Goal: Task Accomplishment & Management: Complete application form

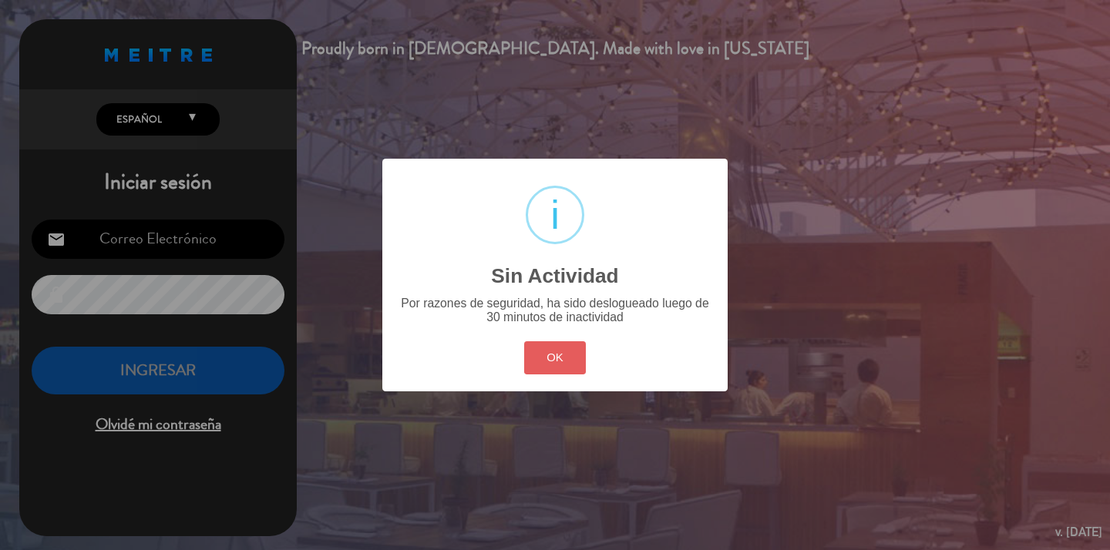
click at [551, 357] on button "OK" at bounding box center [555, 357] width 62 height 33
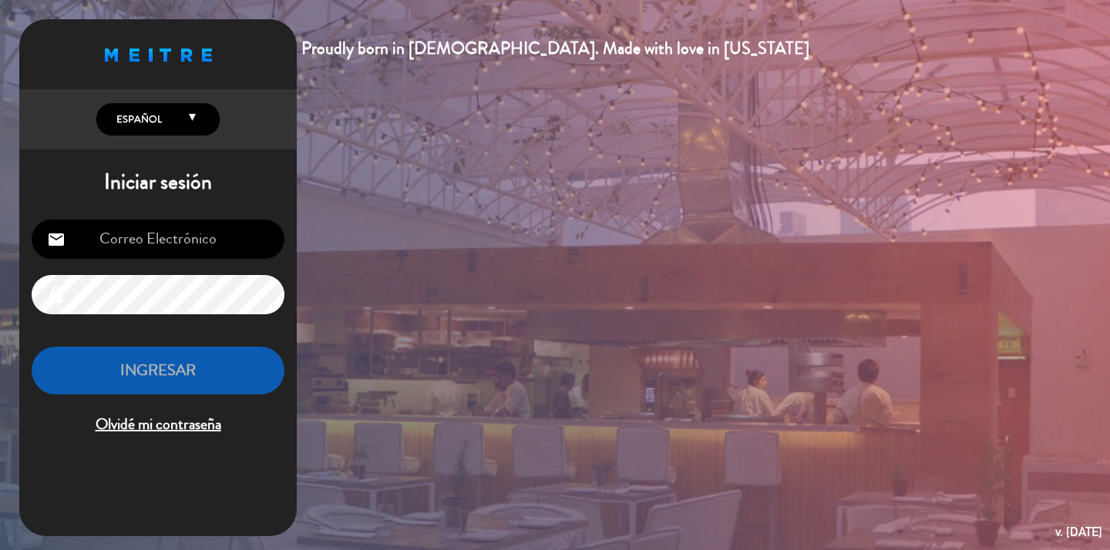
click at [176, 250] on input "email" at bounding box center [158, 239] width 253 height 39
type input "[EMAIL_ADDRESS][DOMAIN_NAME]"
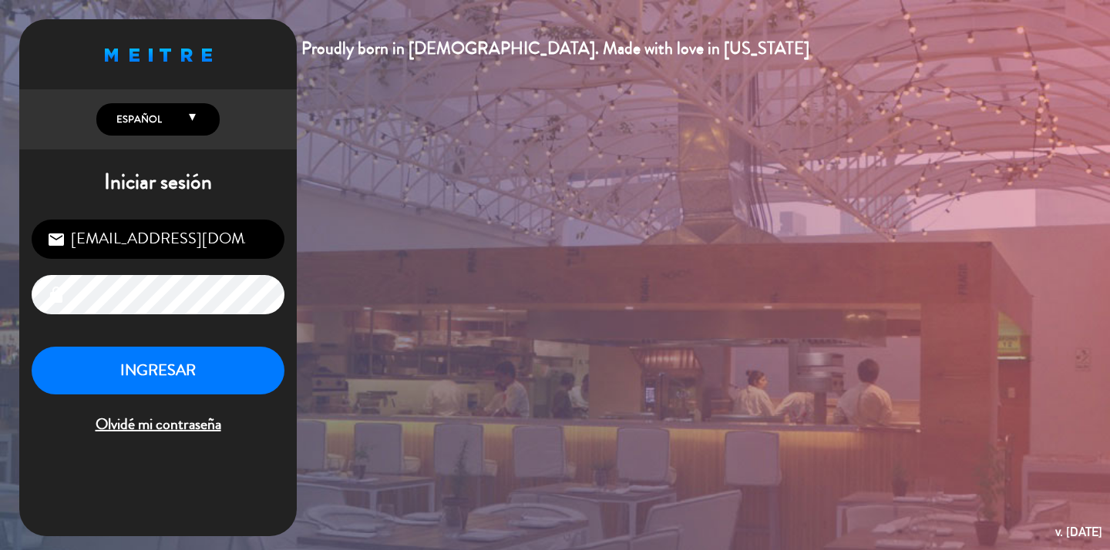
click at [183, 396] on div "INGRESAR Olvidé mi contraseña" at bounding box center [158, 392] width 253 height 91
click at [176, 371] on button "INGRESAR" at bounding box center [158, 371] width 253 height 49
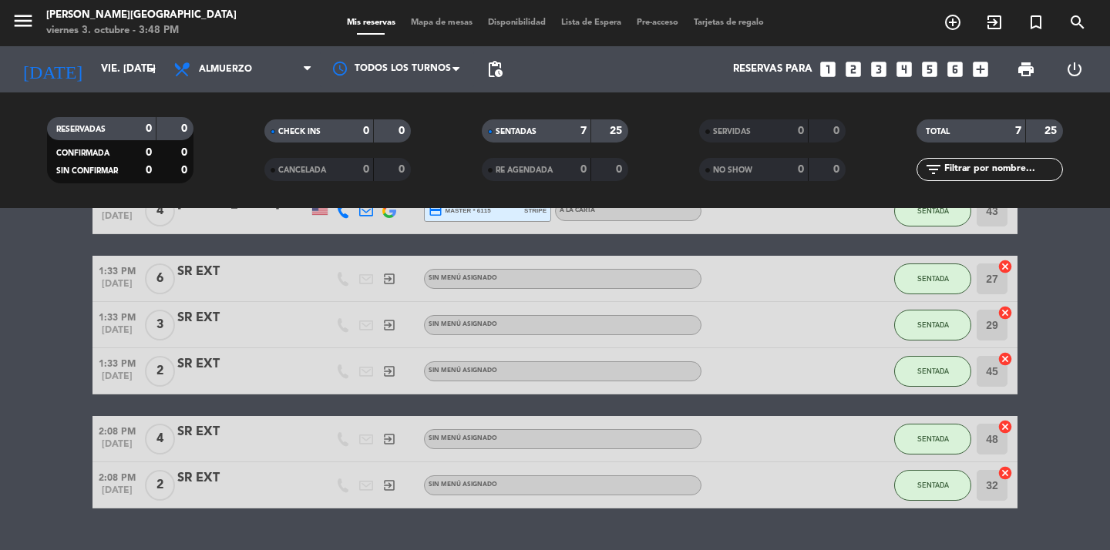
scroll to position [138, 0]
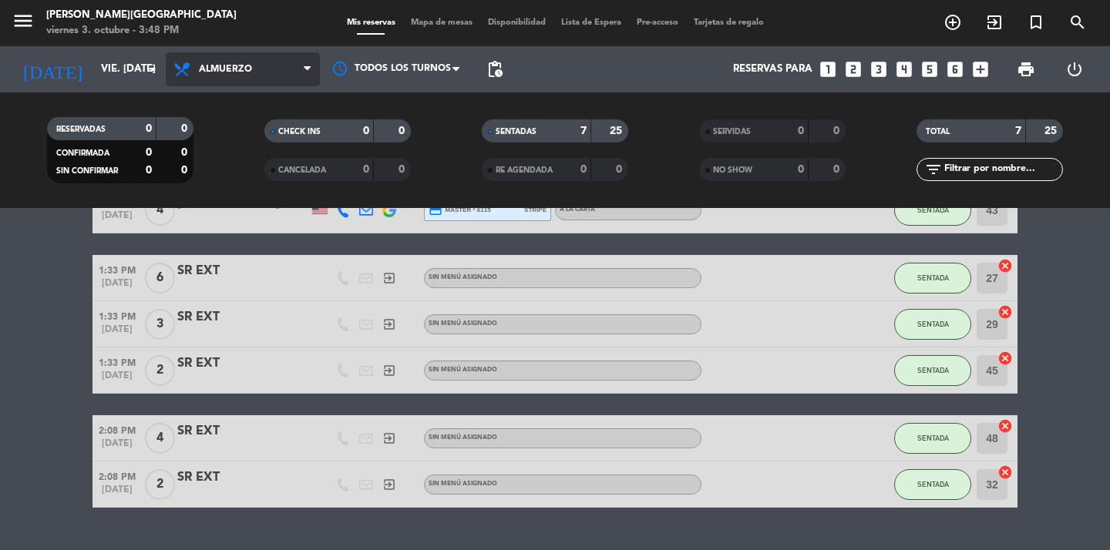
click at [225, 71] on span "Almuerzo" at bounding box center [225, 69] width 53 height 11
click at [72, 314] on bookings-row "1:30 PM [DATE] 4 [PERSON_NAME] [PERSON_NAME] 1 Visita credit_card master * 3490…" at bounding box center [555, 324] width 1110 height 367
click at [238, 57] on span "Almuerzo" at bounding box center [243, 69] width 154 height 34
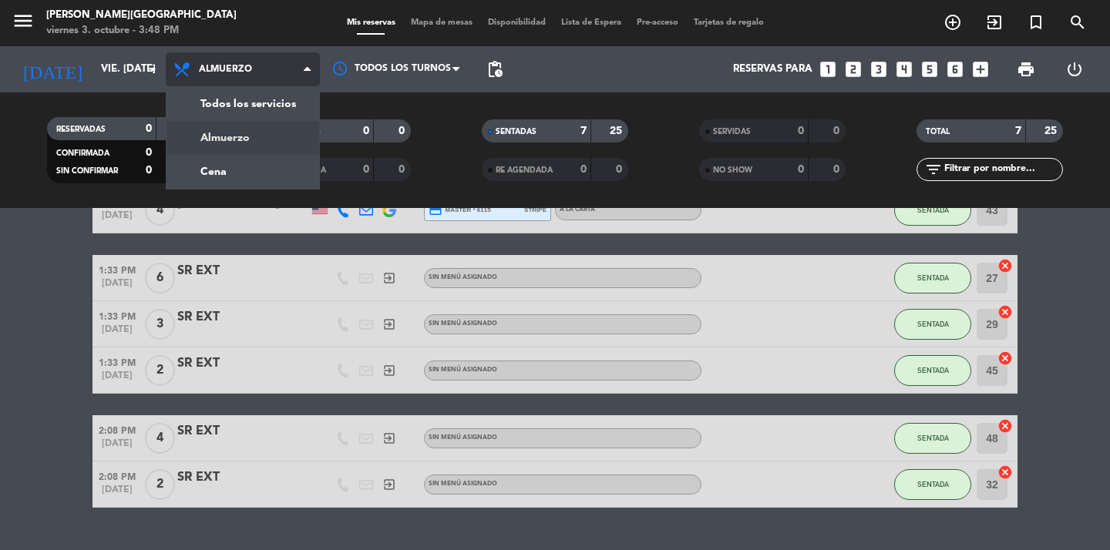
click at [252, 153] on div "menu [PERSON_NAME][GEOGRAPHIC_DATA] viernes 3. octubre - 3:48 PM Mis reservas M…" at bounding box center [555, 104] width 1110 height 208
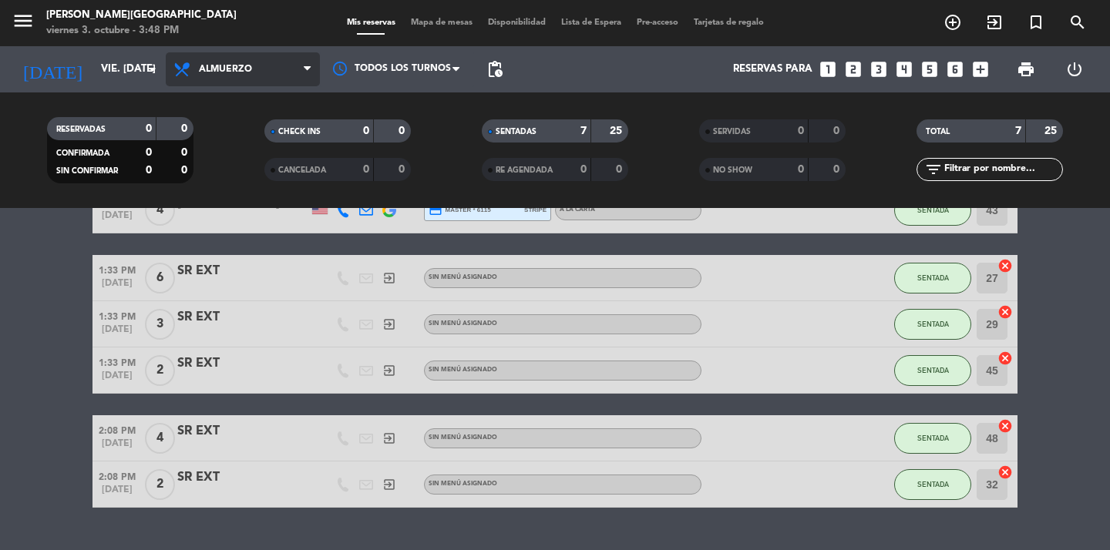
click at [234, 69] on span "Almuerzo" at bounding box center [225, 69] width 53 height 11
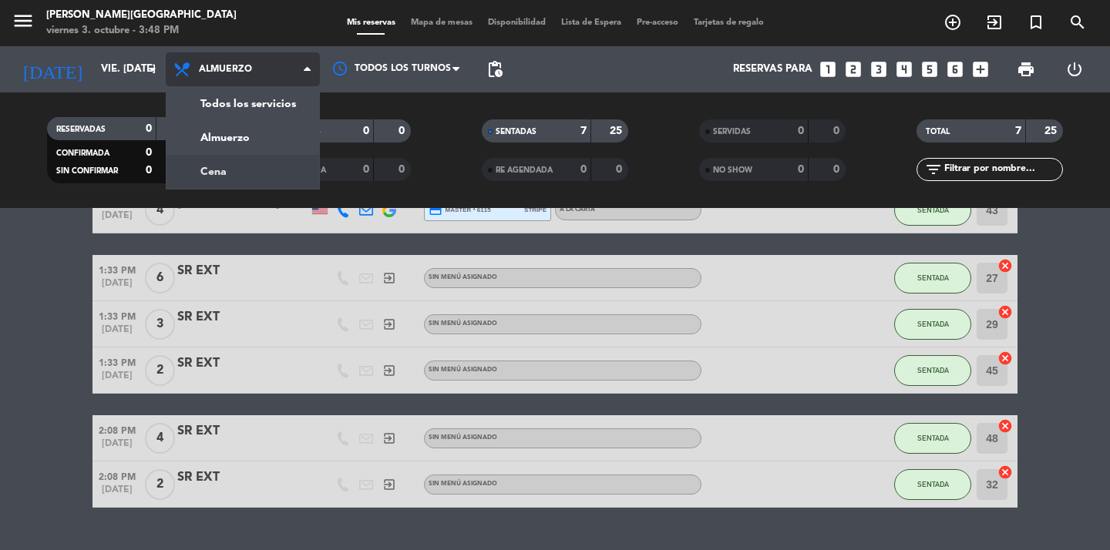
click at [219, 185] on div "menu [PERSON_NAME][GEOGRAPHIC_DATA] viernes 3. octubre - 3:48 PM Mis reservas M…" at bounding box center [555, 104] width 1110 height 208
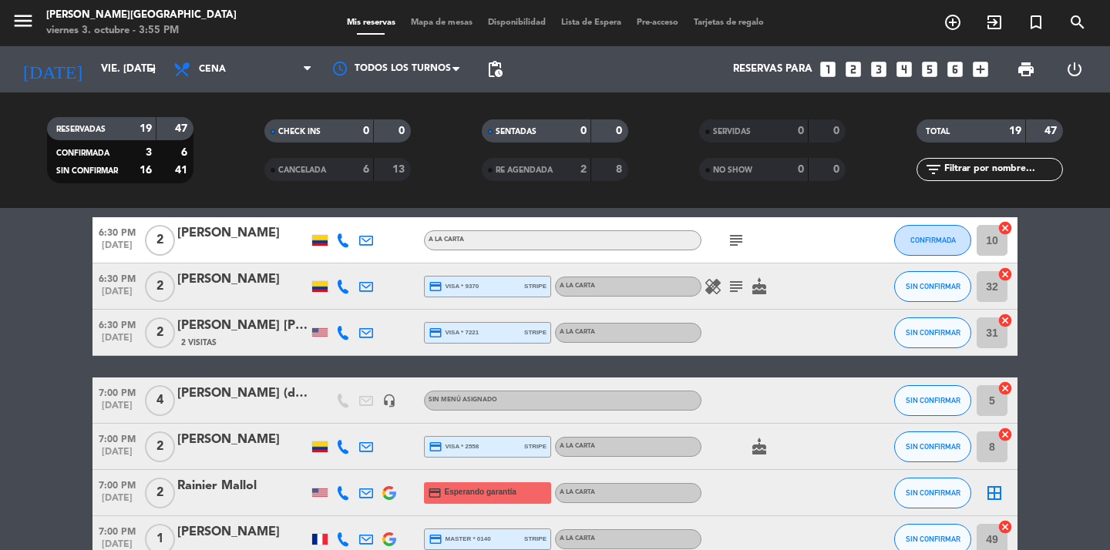
scroll to position [0, 0]
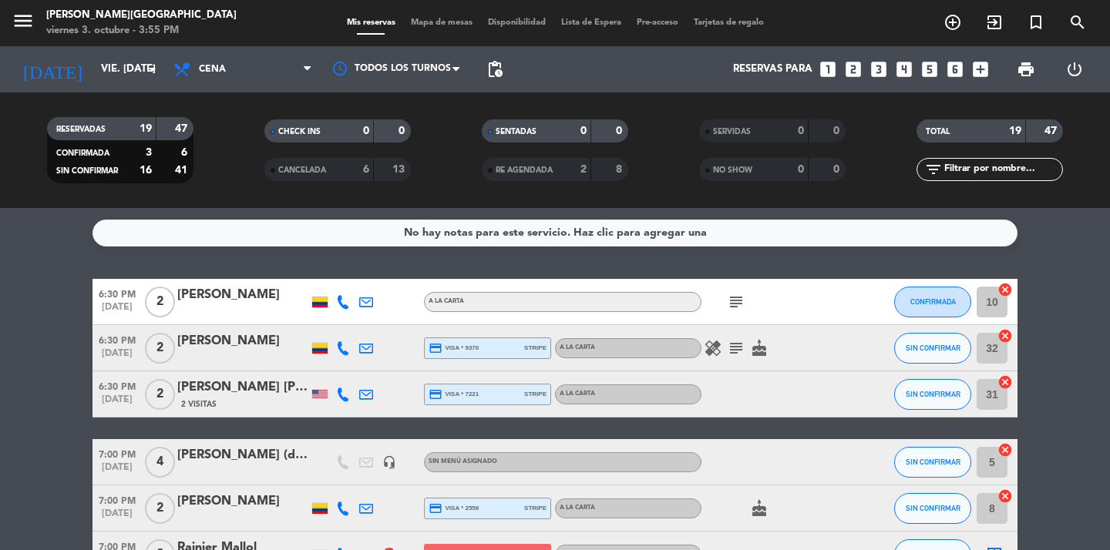
click at [851, 67] on icon "looks_two" at bounding box center [853, 69] width 20 height 20
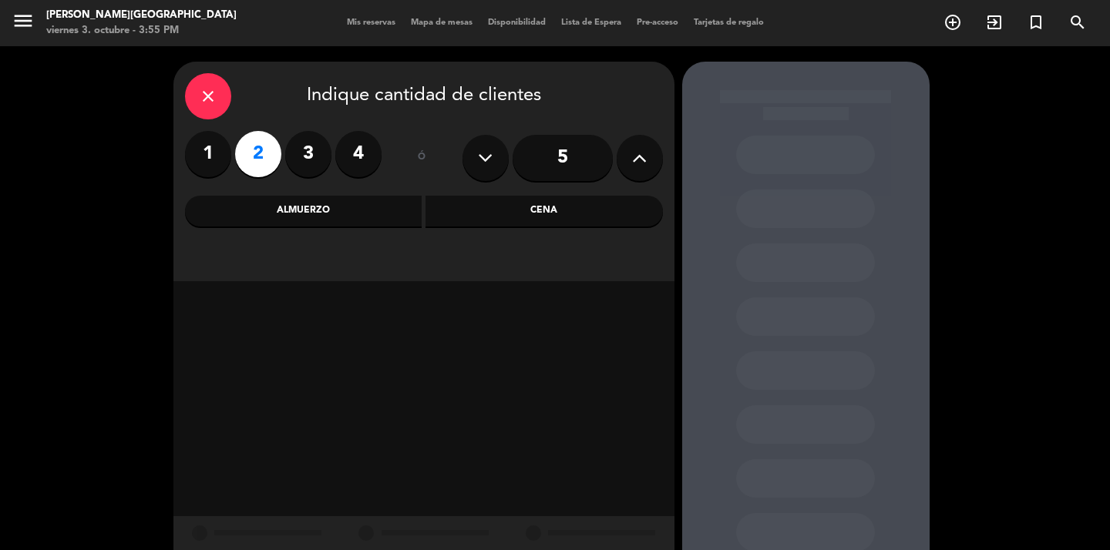
click at [510, 214] on div "Cena" at bounding box center [543, 211] width 237 height 31
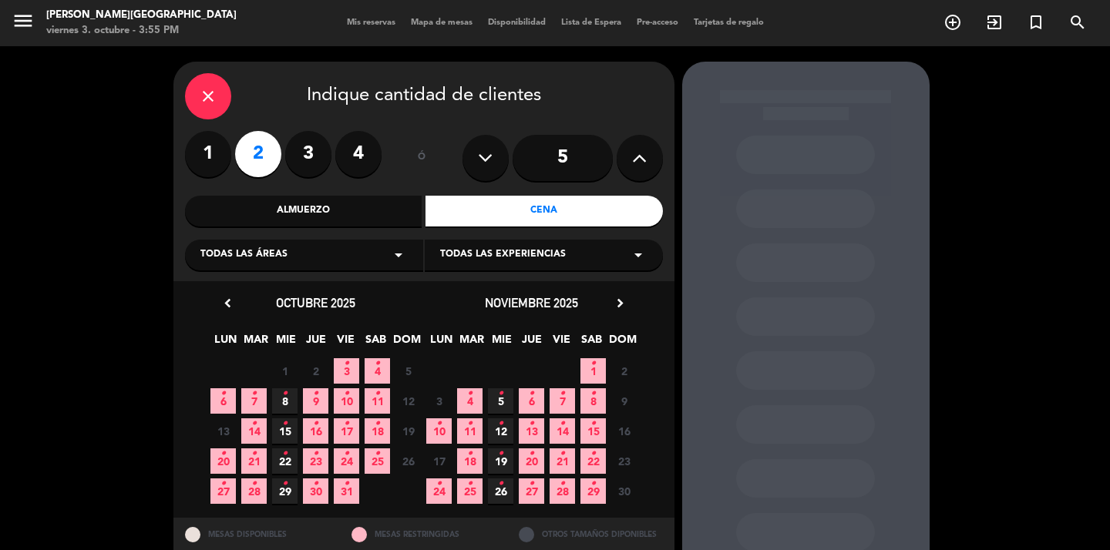
click at [351, 368] on span "3 •" at bounding box center [346, 370] width 25 height 25
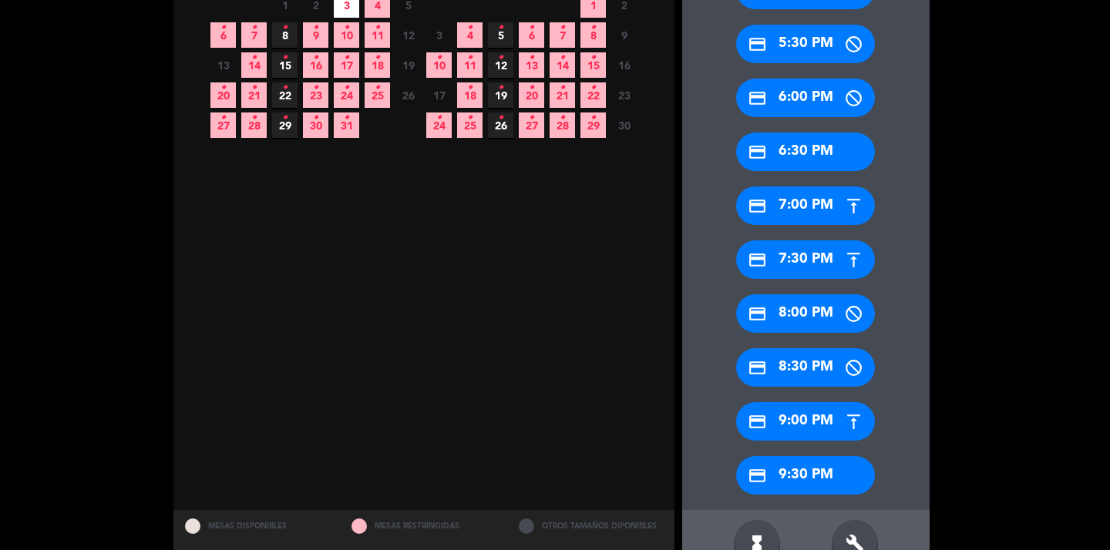
scroll to position [371, 0]
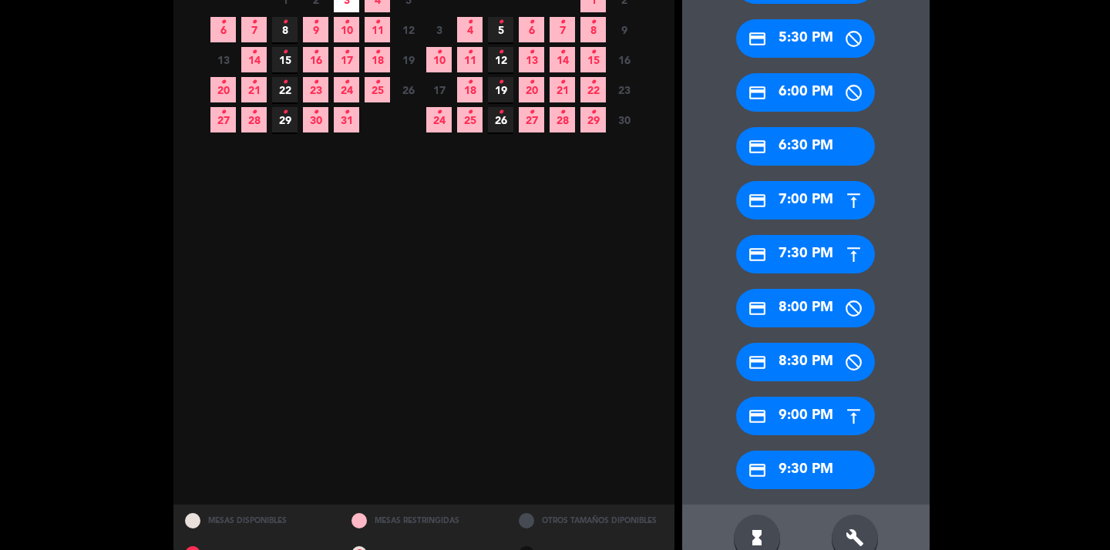
click at [797, 152] on div "credit_card 6:30 PM" at bounding box center [805, 146] width 139 height 39
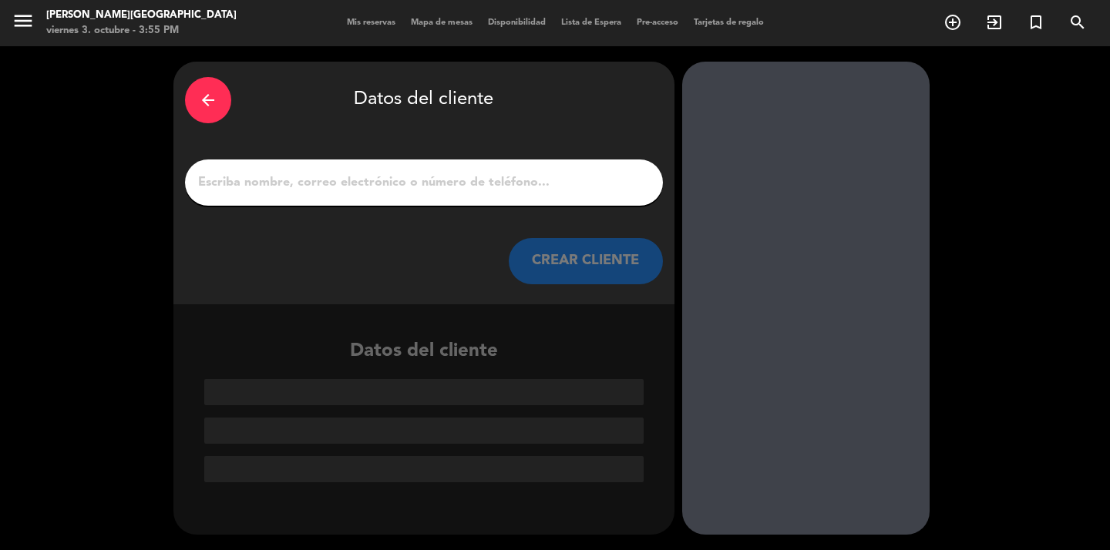
scroll to position [0, 0]
click at [418, 177] on input "1" at bounding box center [423, 183] width 455 height 22
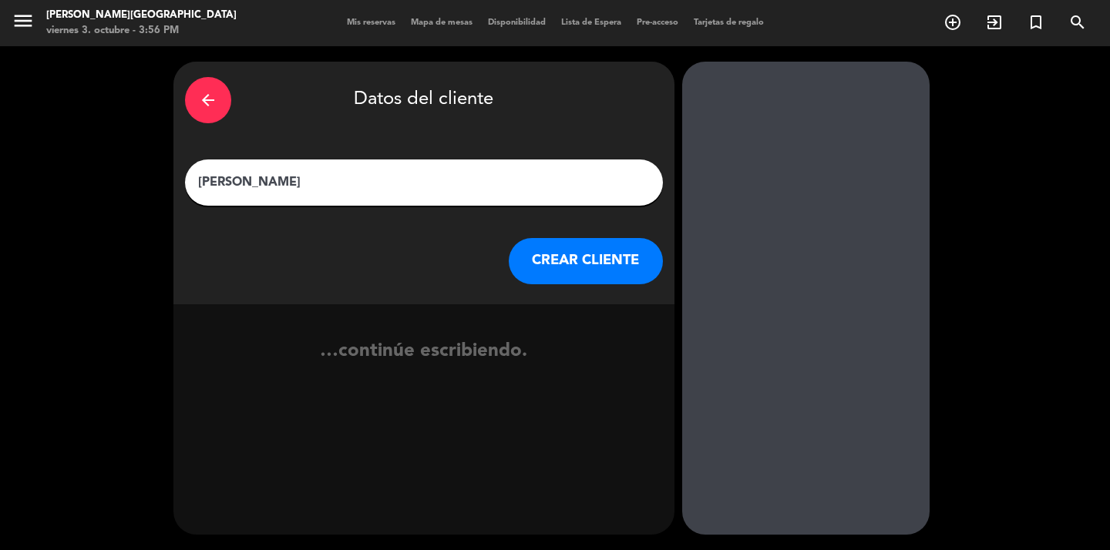
type input "[PERSON_NAME]"
click at [575, 255] on button "CREAR CLIENTE" at bounding box center [586, 261] width 154 height 46
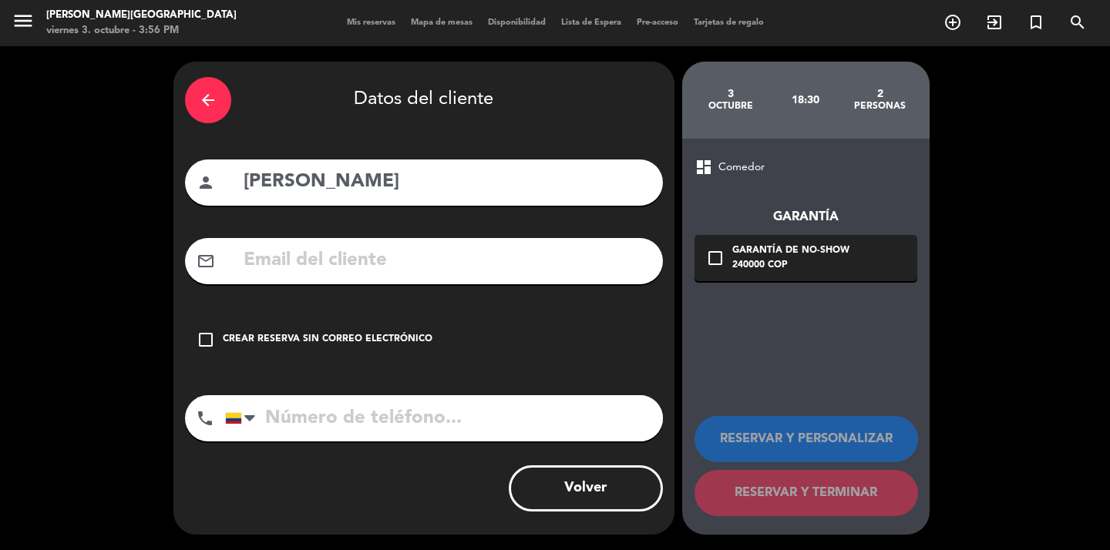
click at [415, 266] on input "text" at bounding box center [446, 261] width 409 height 32
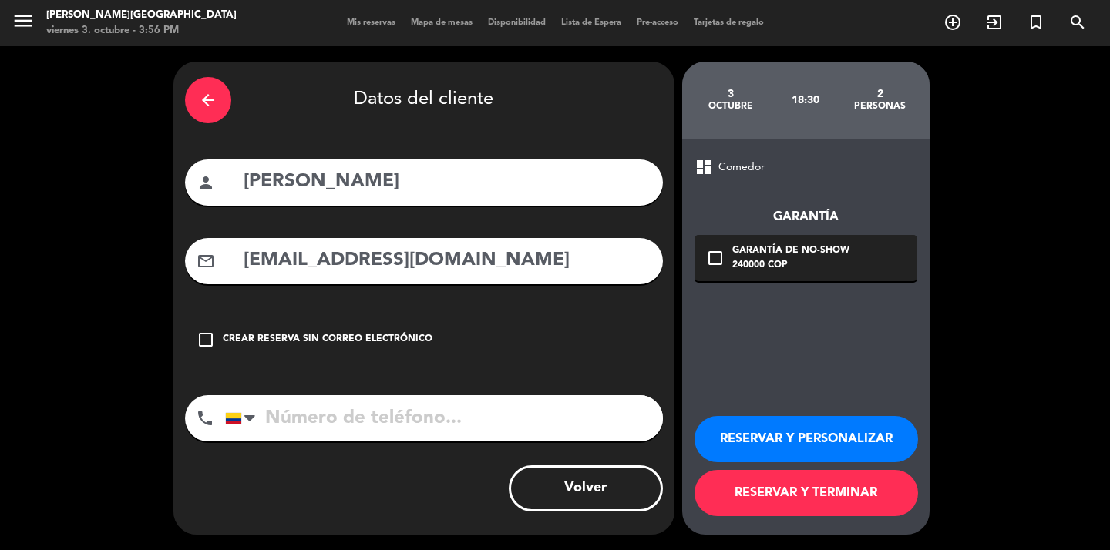
type input "[EMAIL_ADDRESS][DOMAIN_NAME]"
click at [311, 405] on input "tel" at bounding box center [444, 418] width 438 height 46
type input "3174347493"
click at [713, 255] on icon "check_box_outline_blank" at bounding box center [715, 258] width 18 height 18
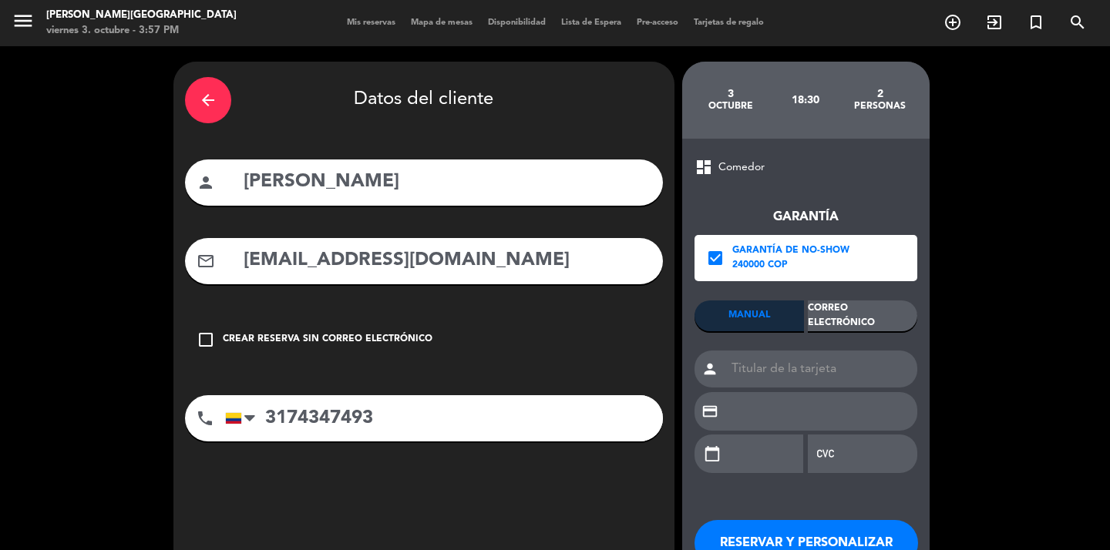
click at [857, 316] on div "Correo Electrónico" at bounding box center [861, 315] width 109 height 31
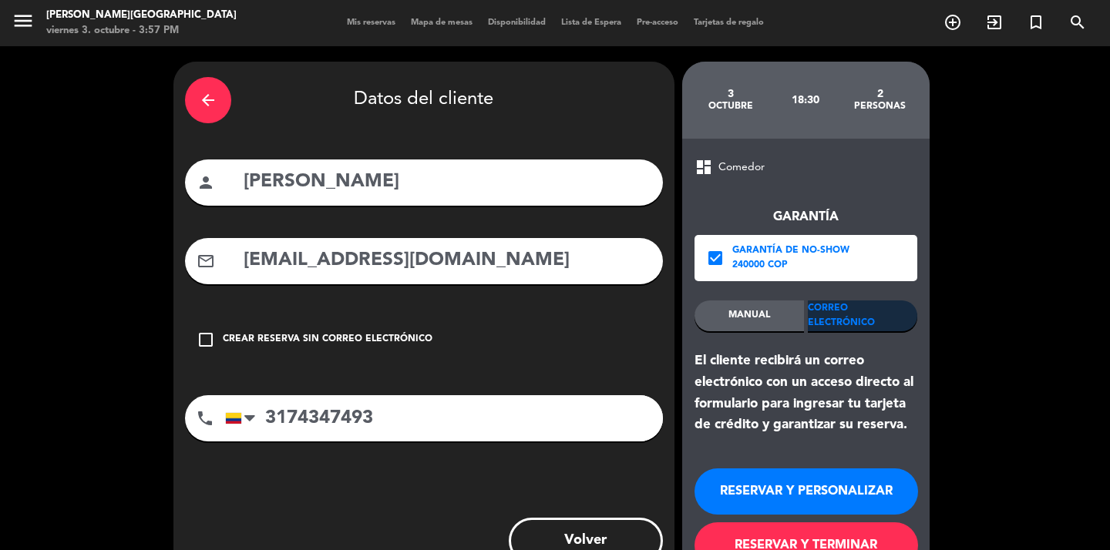
click at [787, 495] on button "RESERVAR Y PERSONALIZAR" at bounding box center [805, 491] width 223 height 46
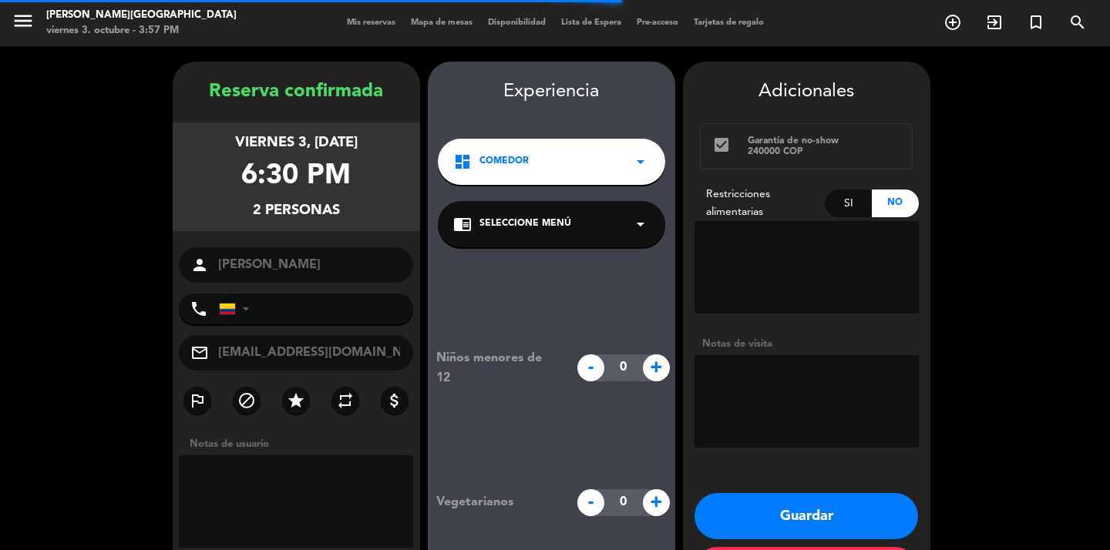
type input "[PHONE_NUMBER]"
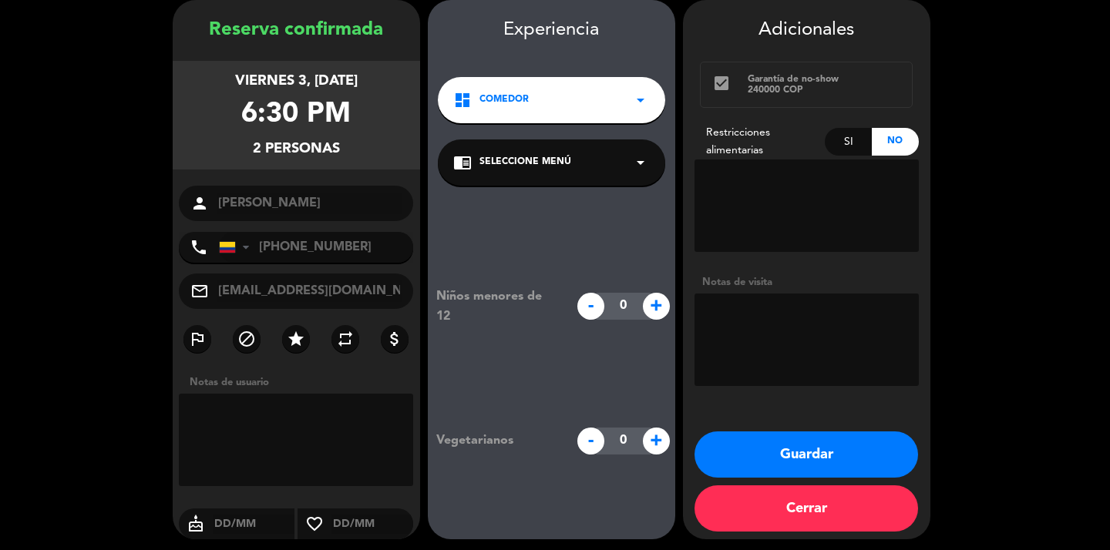
click at [786, 449] on button "Guardar" at bounding box center [805, 454] width 223 height 46
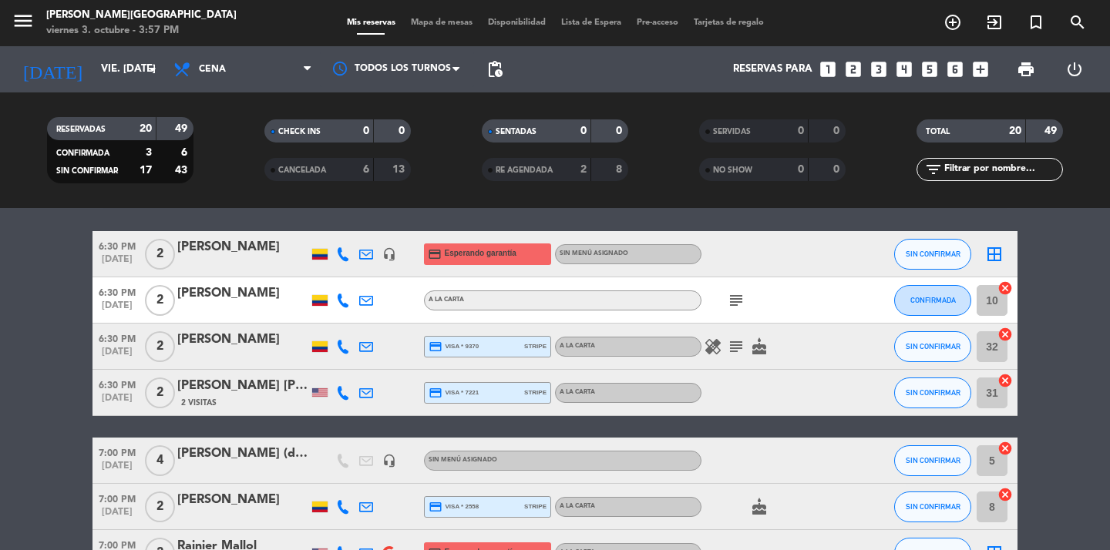
scroll to position [51, 0]
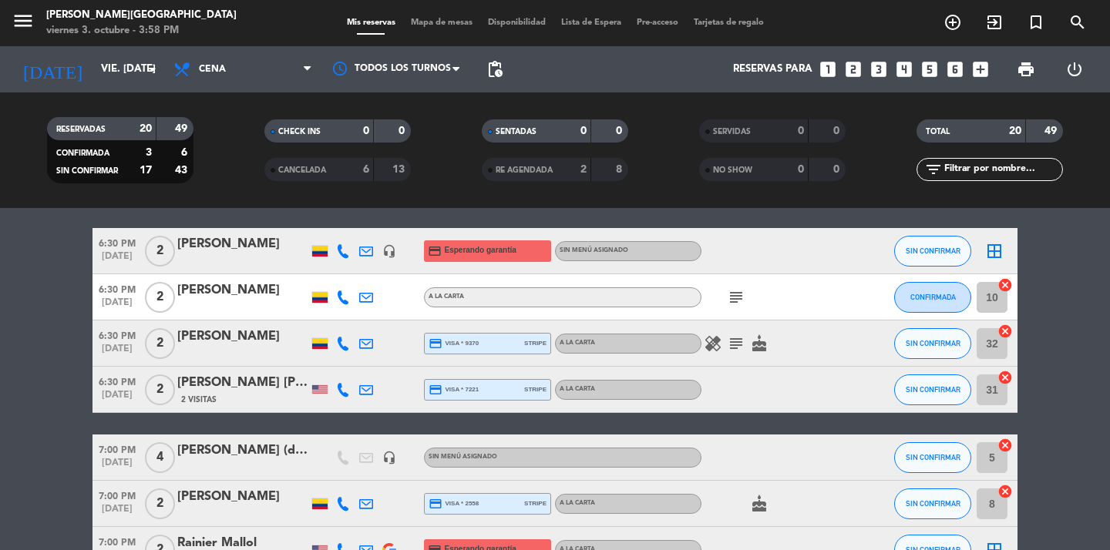
click at [853, 69] on icon "looks_two" at bounding box center [853, 69] width 20 height 20
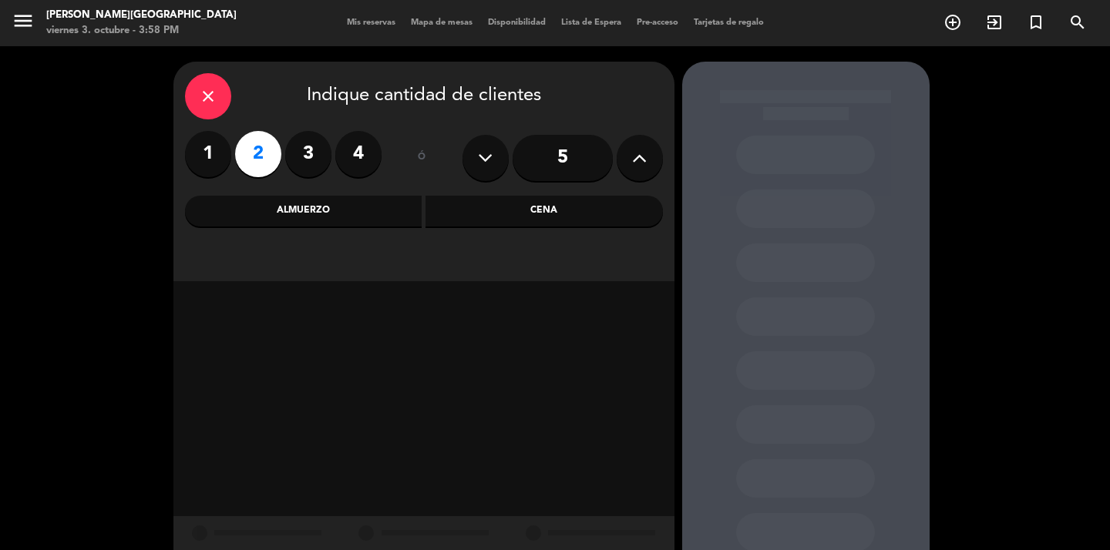
click at [507, 211] on div "Cena" at bounding box center [543, 211] width 237 height 31
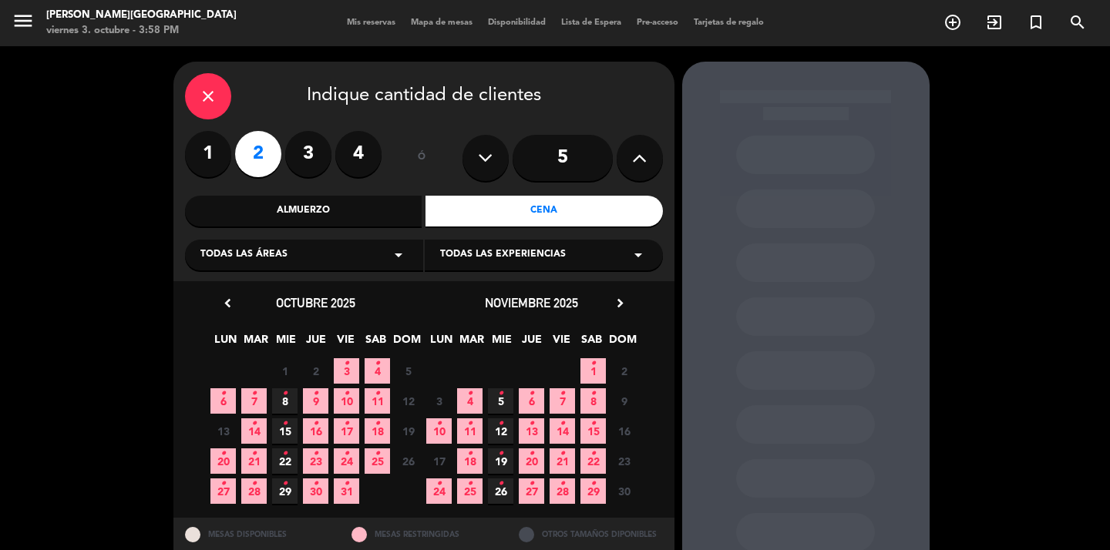
click at [347, 364] on icon "•" at bounding box center [346, 363] width 5 height 25
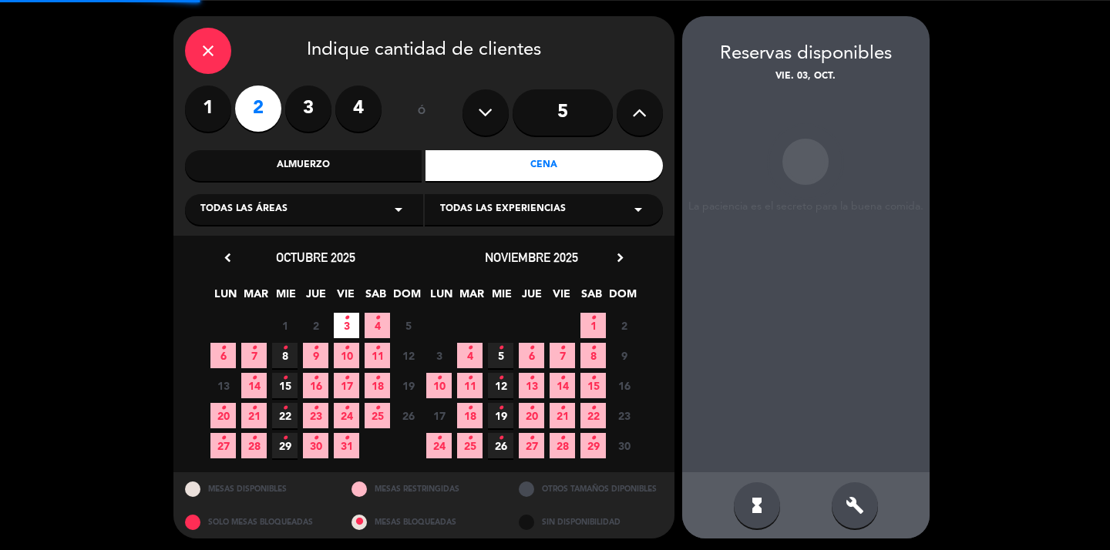
scroll to position [49, 0]
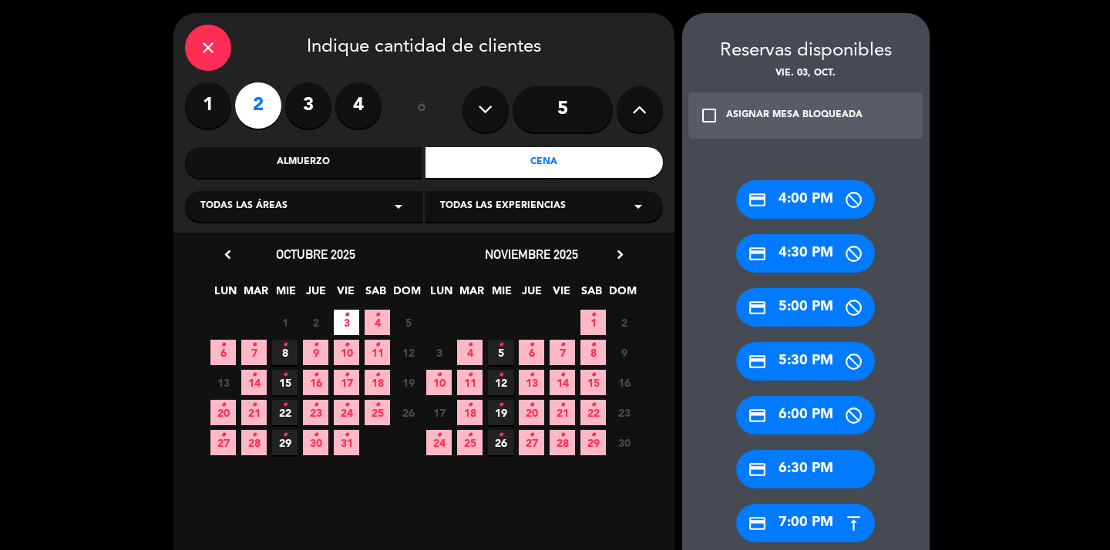
click at [817, 460] on div "credit_card 6:30 PM" at bounding box center [805, 469] width 139 height 39
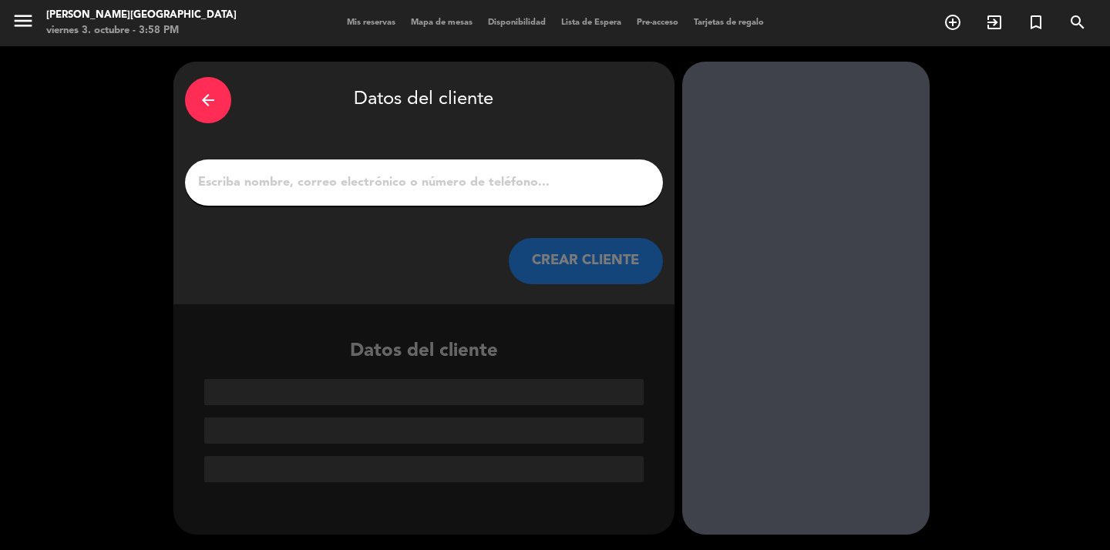
click at [383, 186] on input "1" at bounding box center [423, 183] width 455 height 22
paste input "[PERSON_NAME]"
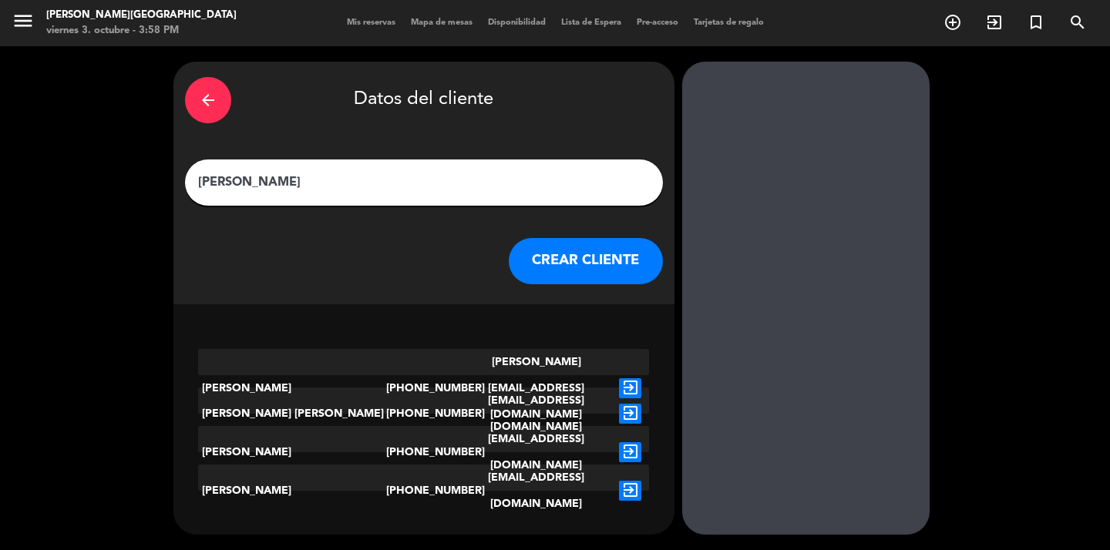
type input "[PERSON_NAME]"
click at [579, 260] on button "CREAR CLIENTE" at bounding box center [586, 261] width 154 height 46
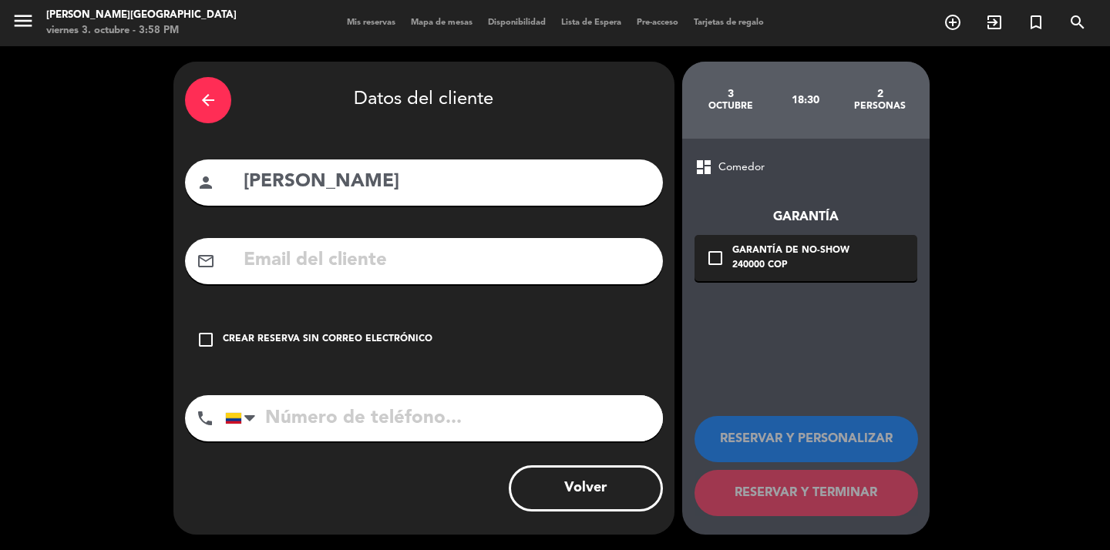
click at [276, 264] on input "text" at bounding box center [446, 261] width 409 height 32
paste input "[EMAIL_ADDRESS][DOMAIN_NAME]"
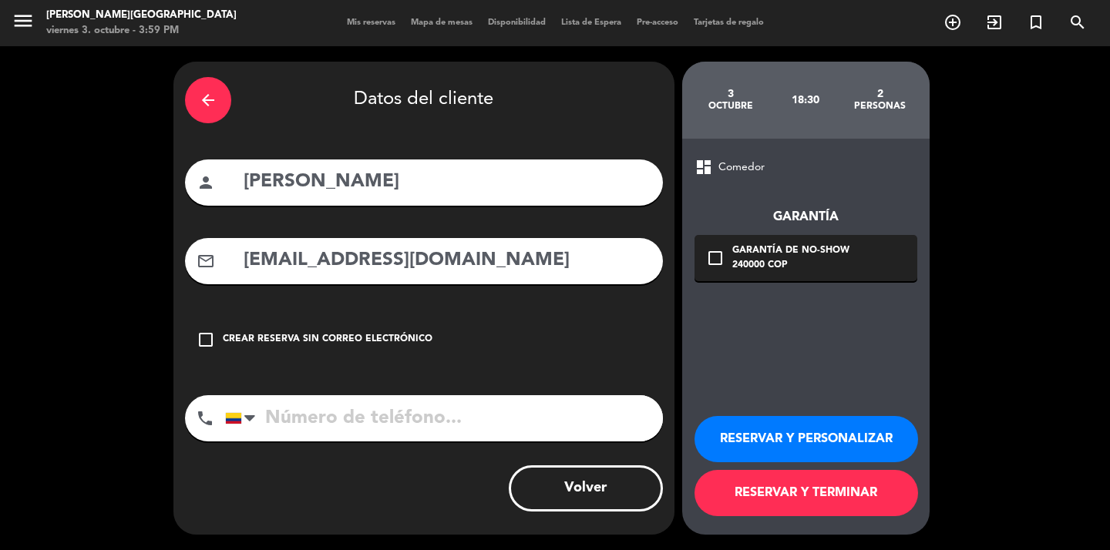
type input "[EMAIL_ADDRESS][DOMAIN_NAME]"
click at [334, 425] on input "tel" at bounding box center [444, 418] width 438 height 46
paste input "3142430732"
type input "3142430732"
click at [720, 257] on icon "check_box_outline_blank" at bounding box center [715, 258] width 18 height 18
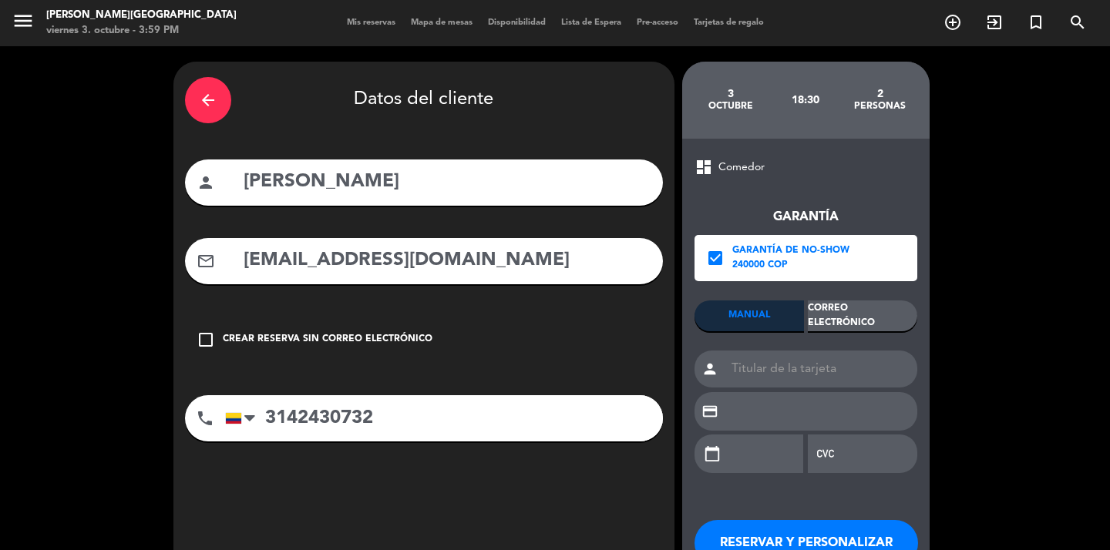
click at [843, 321] on div "Correo Electrónico" at bounding box center [861, 315] width 109 height 31
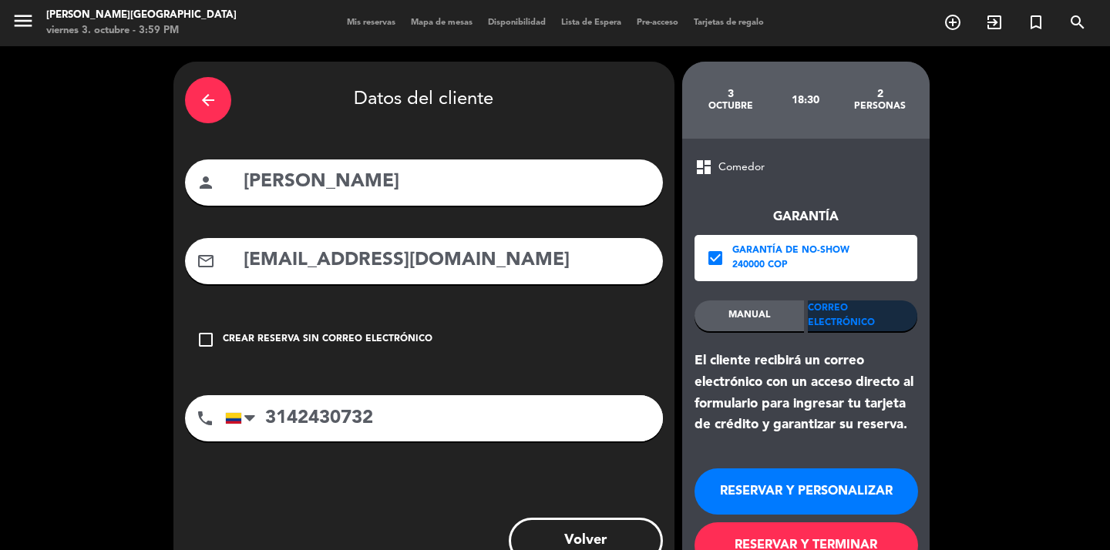
click at [774, 493] on button "RESERVAR Y PERSONALIZAR" at bounding box center [805, 491] width 223 height 46
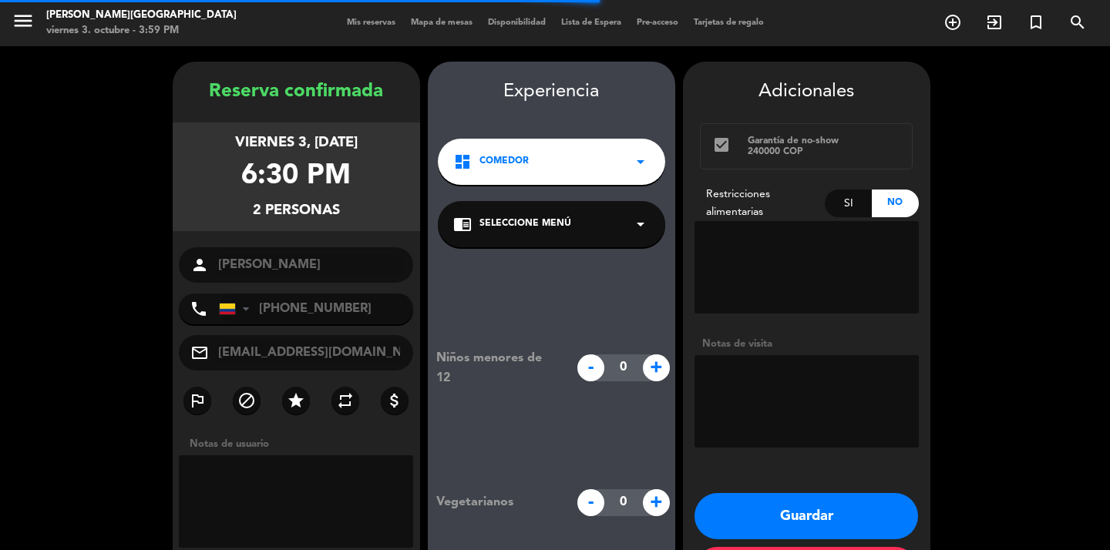
scroll to position [62, 0]
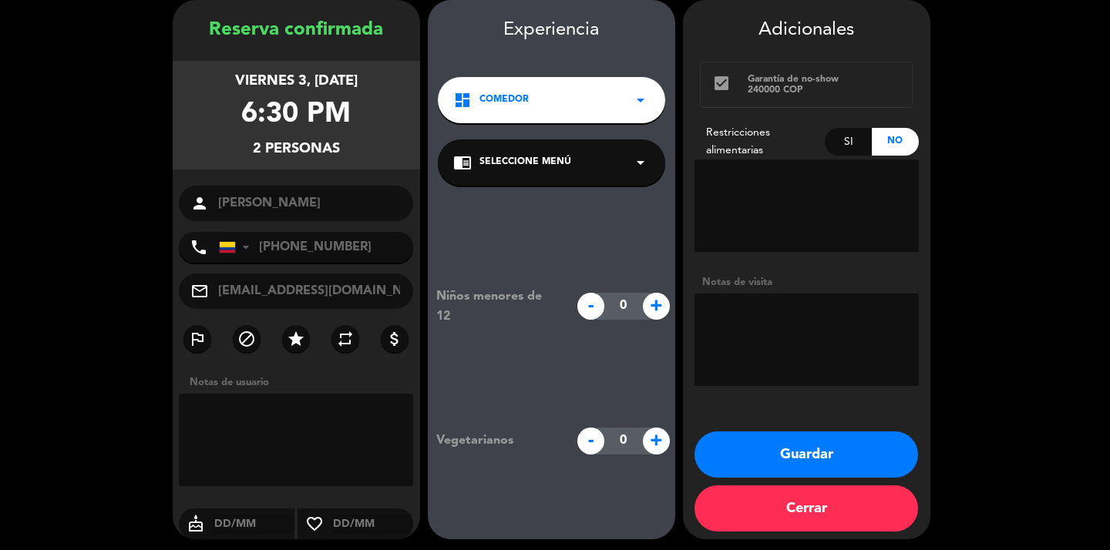
click at [820, 463] on button "Guardar" at bounding box center [805, 454] width 223 height 46
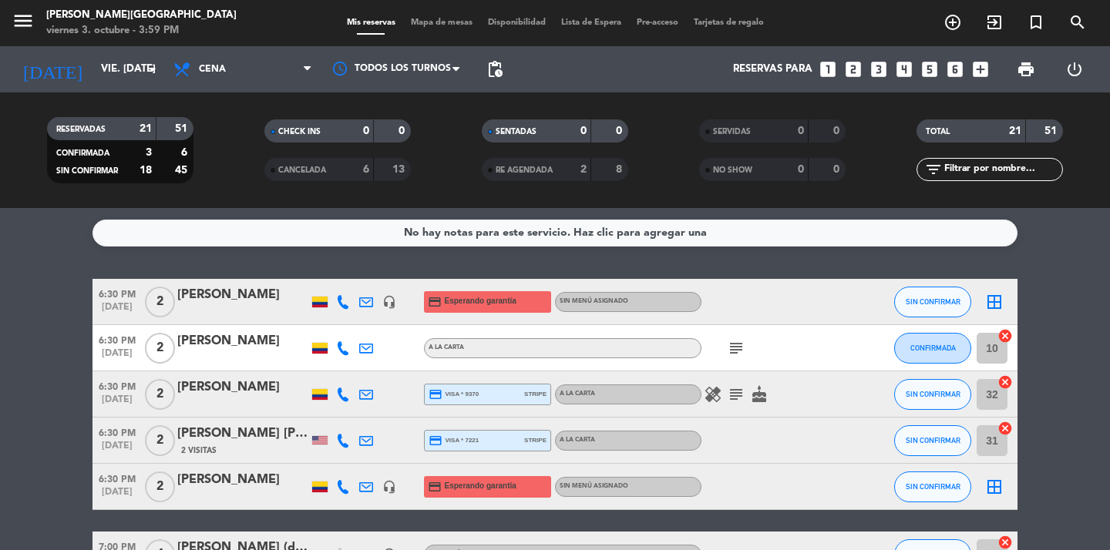
click at [260, 485] on div "[PERSON_NAME]" at bounding box center [242, 480] width 131 height 20
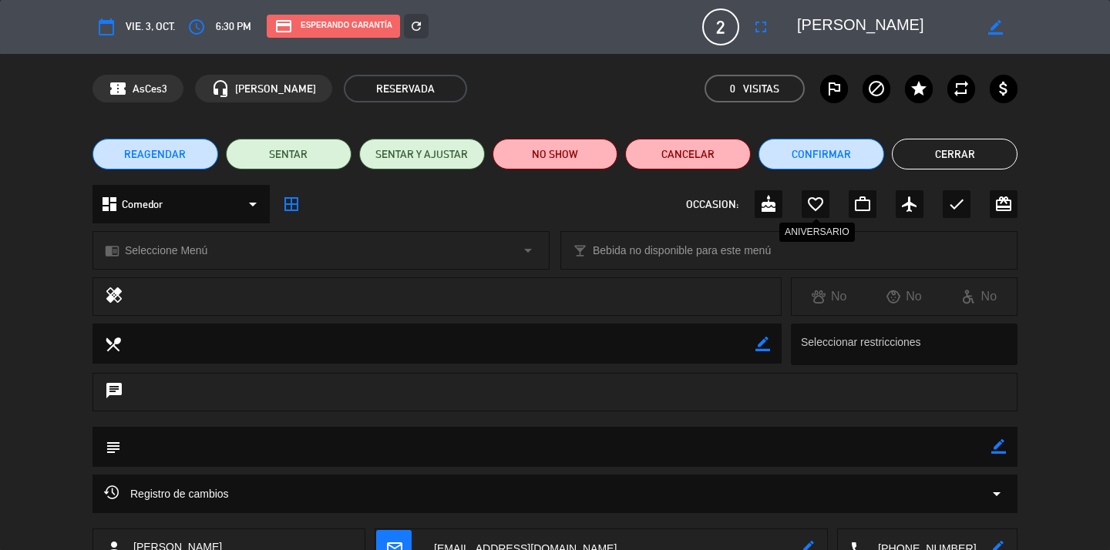
click at [814, 205] on icon "favorite_border" at bounding box center [815, 204] width 18 height 18
click at [951, 160] on button "Cerrar" at bounding box center [954, 154] width 126 height 31
